Goal: Find specific page/section: Find specific page/section

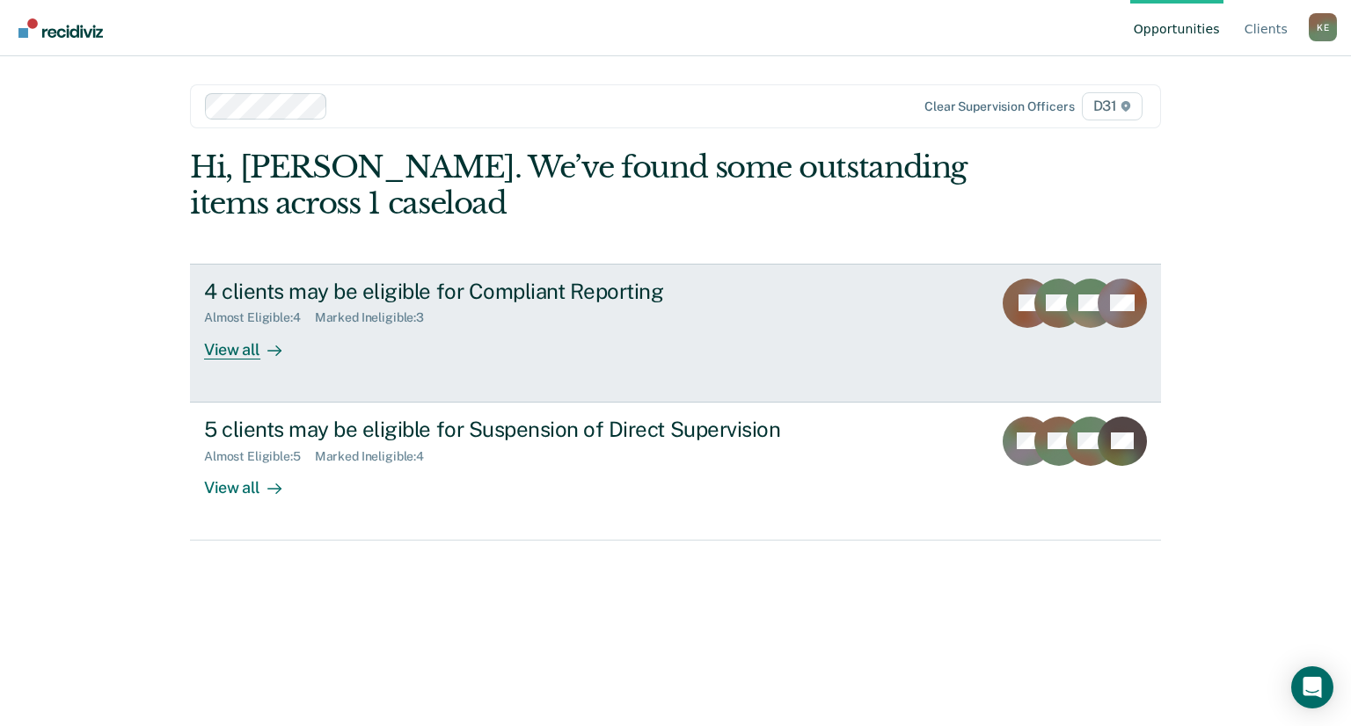
click at [218, 353] on div "View all" at bounding box center [253, 342] width 99 height 34
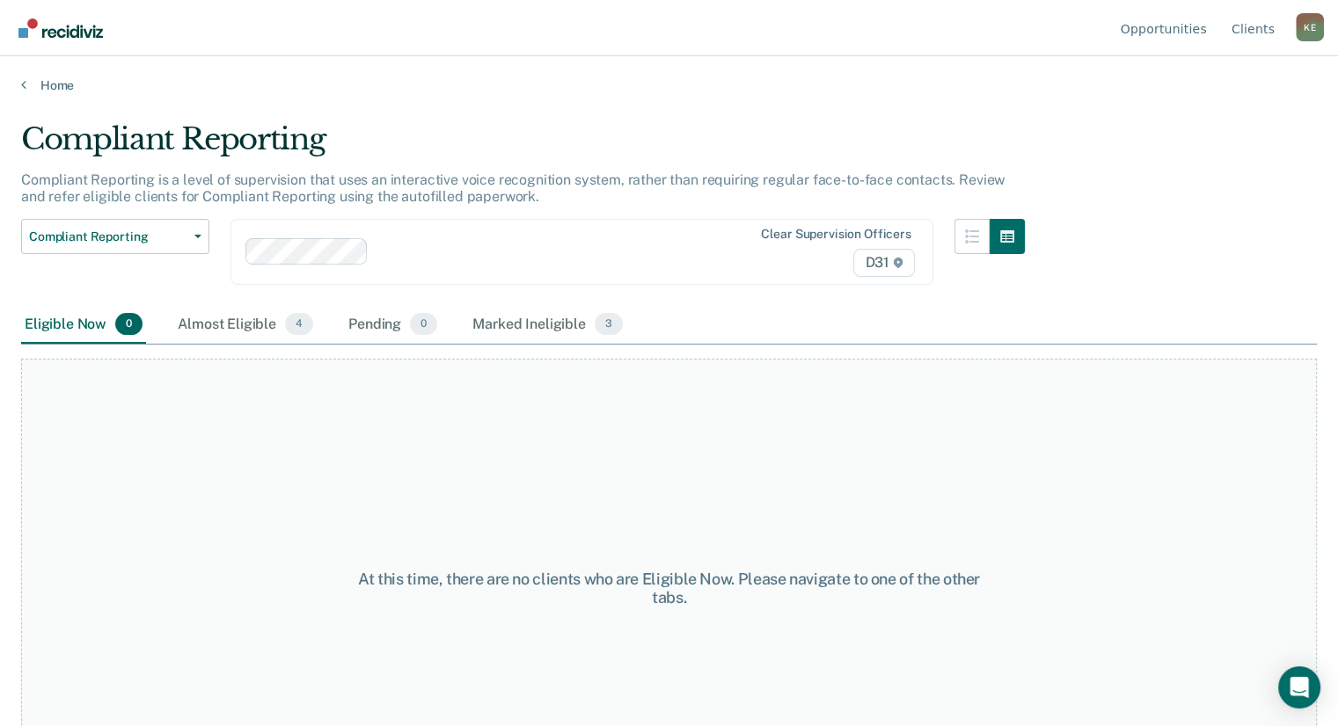
click at [18, 84] on div "Home" at bounding box center [669, 74] width 1338 height 37
click at [35, 84] on link "Home" at bounding box center [669, 85] width 1296 height 16
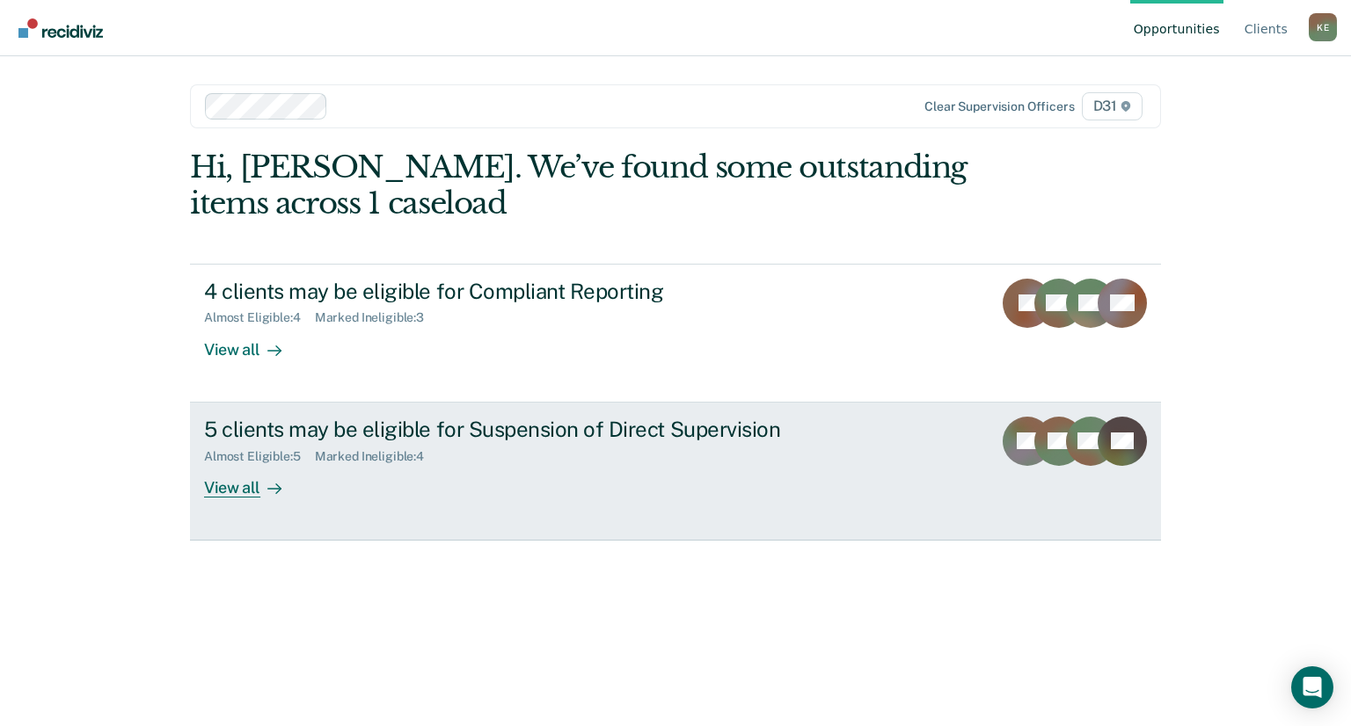
click at [256, 488] on div "View all" at bounding box center [253, 481] width 99 height 34
